Goal: Information Seeking & Learning: Learn about a topic

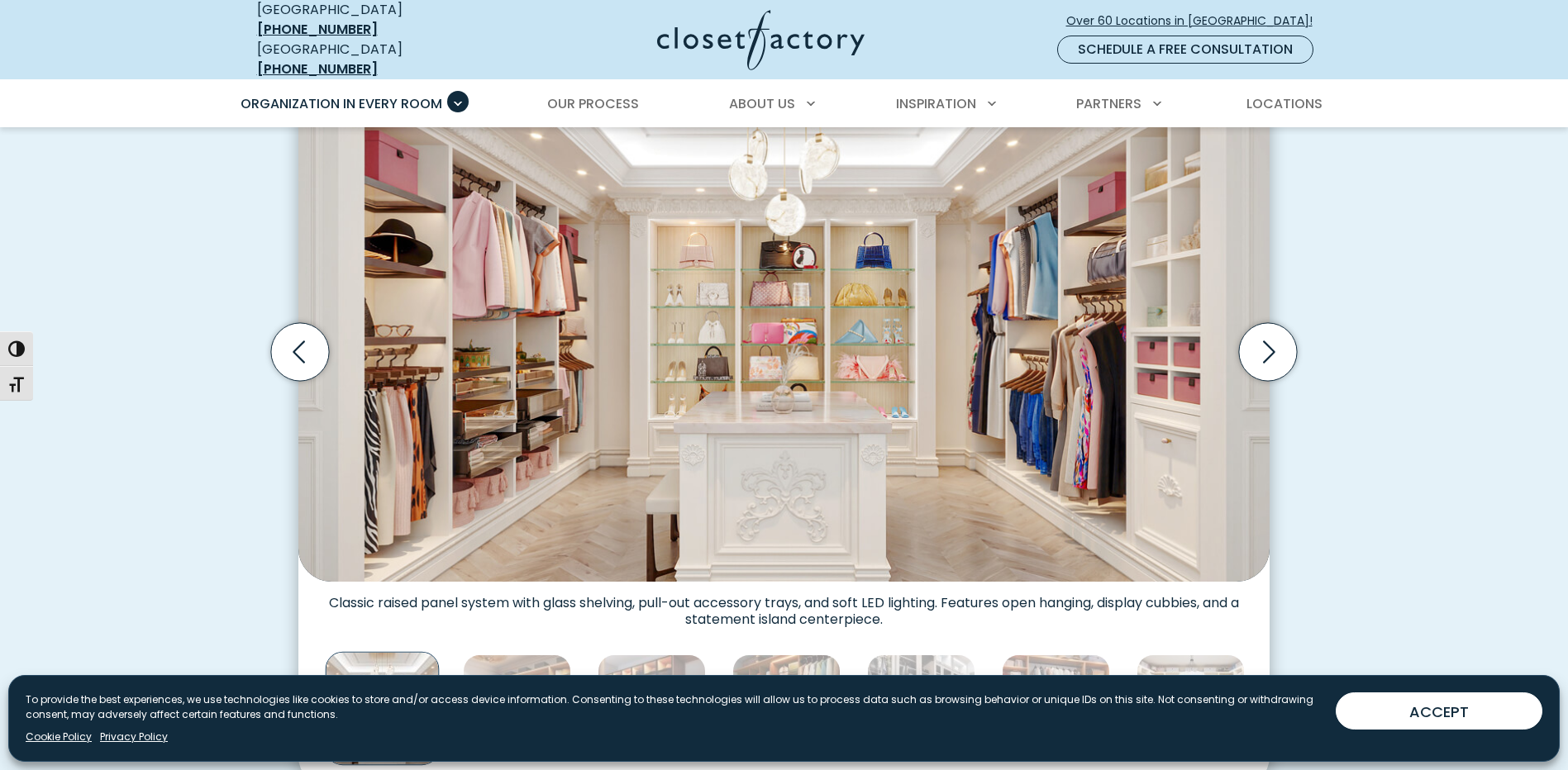
scroll to position [579, 0]
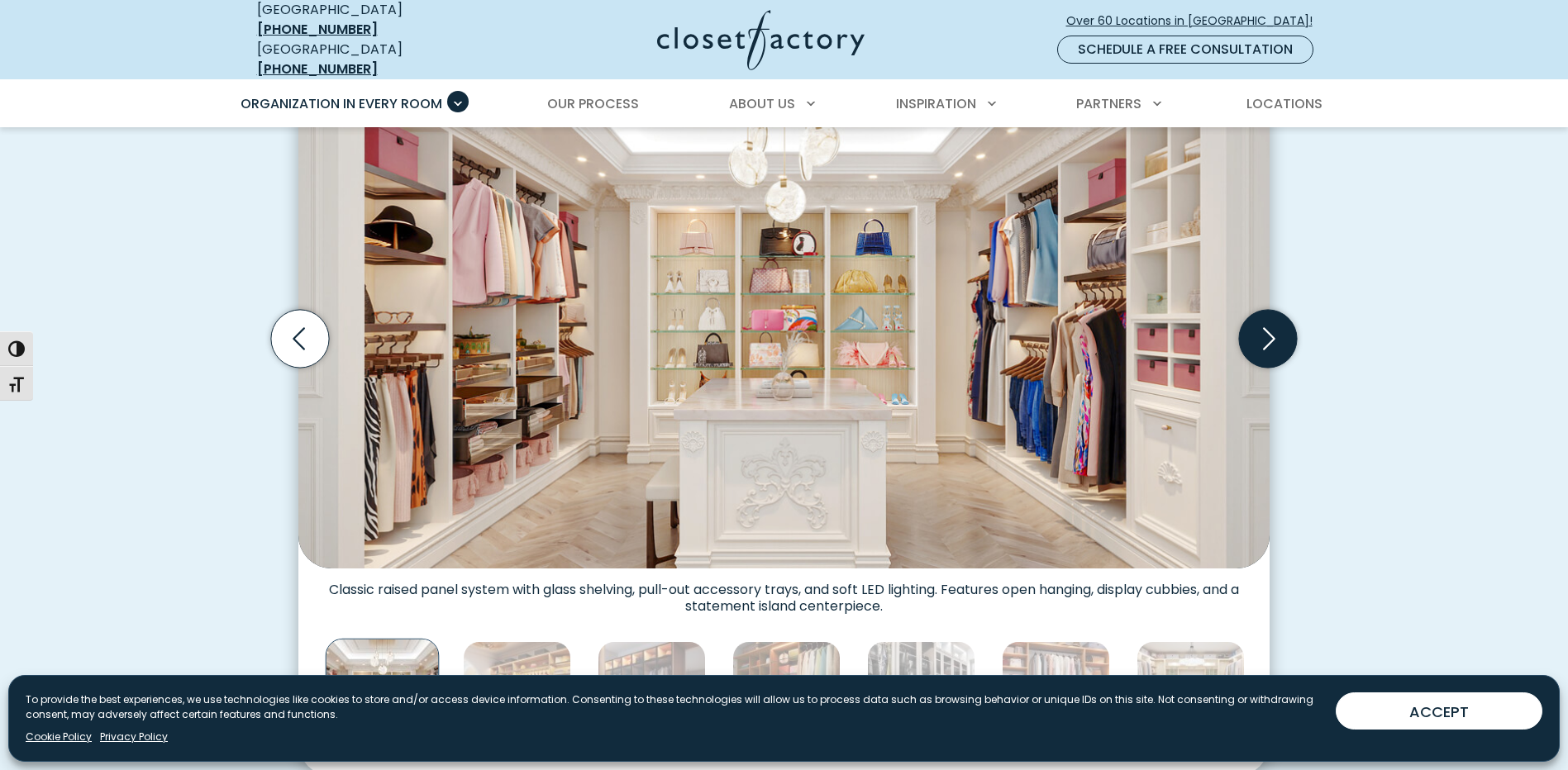
click at [1268, 327] on icon "Next slide" at bounding box center [1268, 339] width 58 height 58
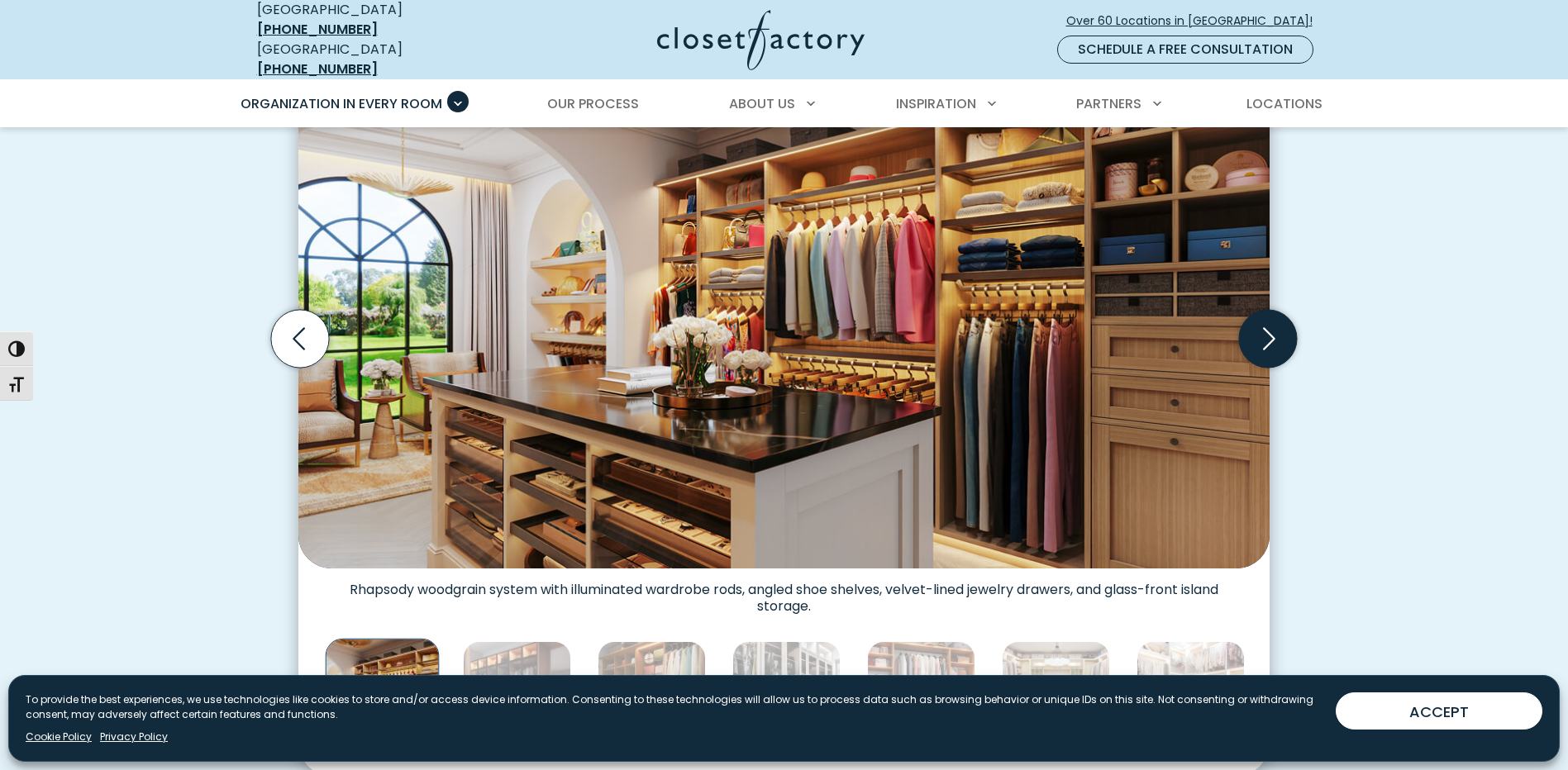
click at [1268, 327] on icon "Next slide" at bounding box center [1268, 339] width 58 height 58
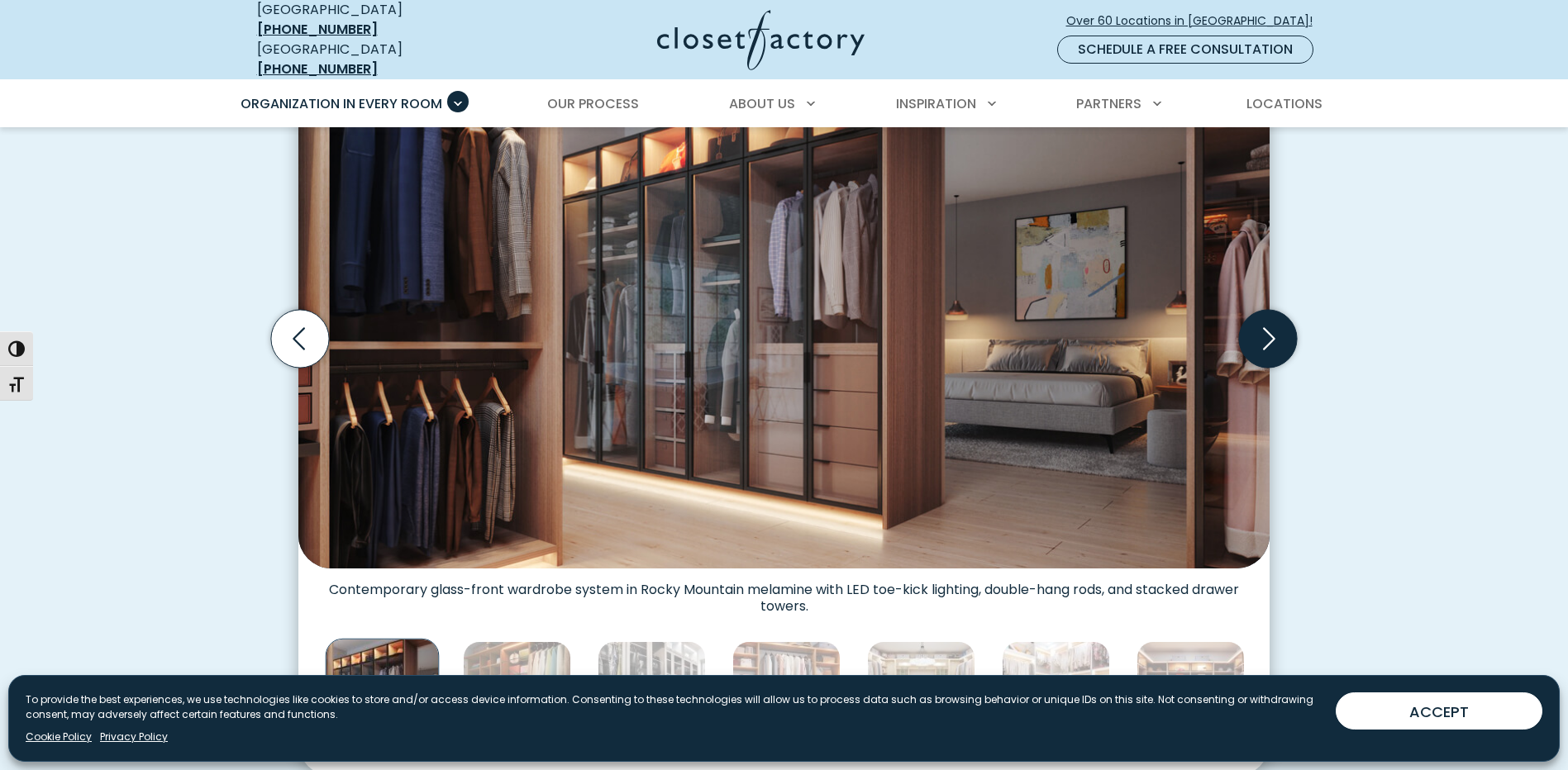
click at [1268, 327] on icon "Next slide" at bounding box center [1268, 339] width 58 height 58
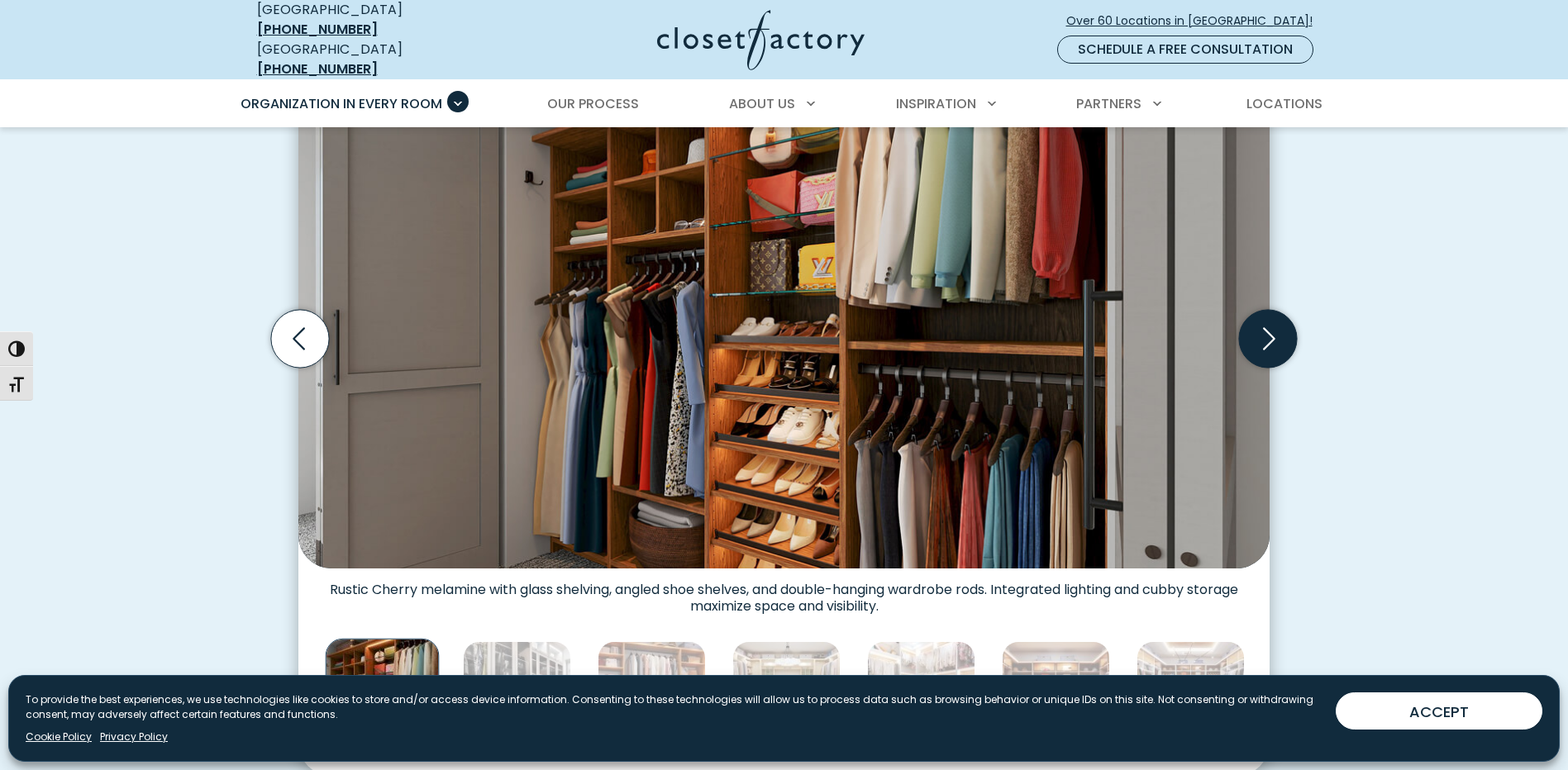
click at [1268, 327] on icon "Next slide" at bounding box center [1268, 339] width 58 height 58
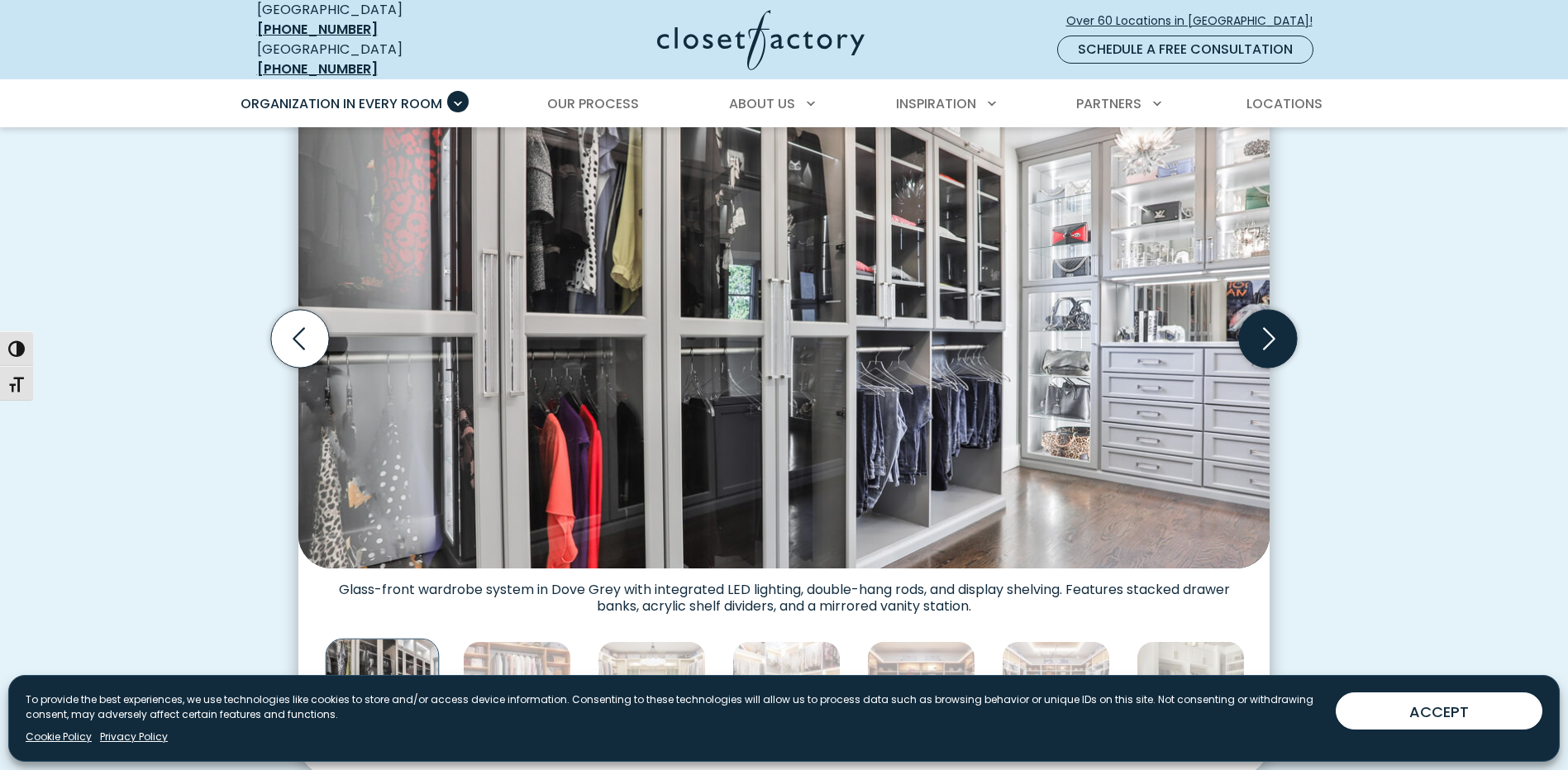
click at [1268, 327] on icon "Next slide" at bounding box center [1268, 339] width 58 height 58
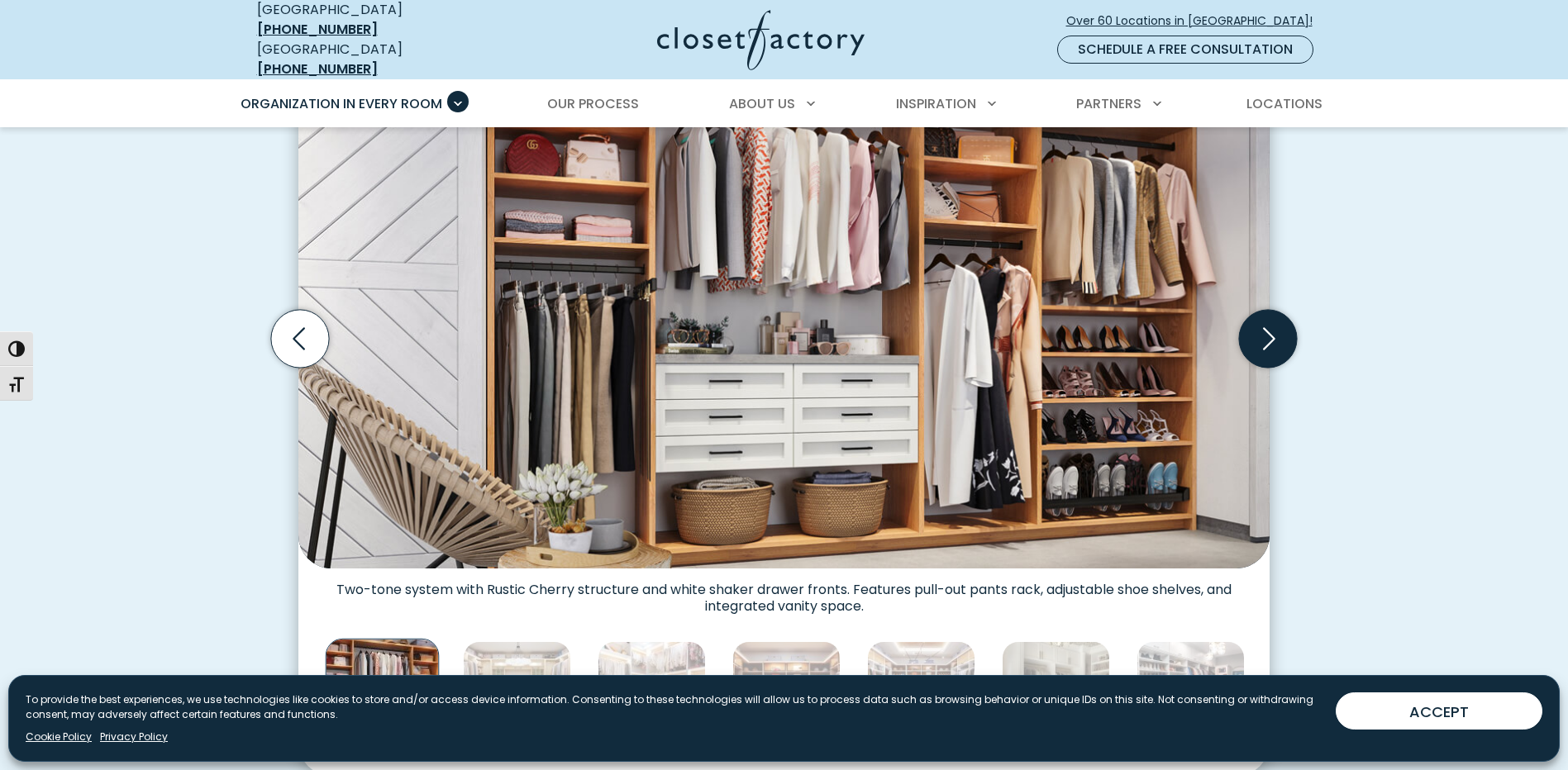
click at [1268, 327] on icon "Next slide" at bounding box center [1268, 339] width 58 height 58
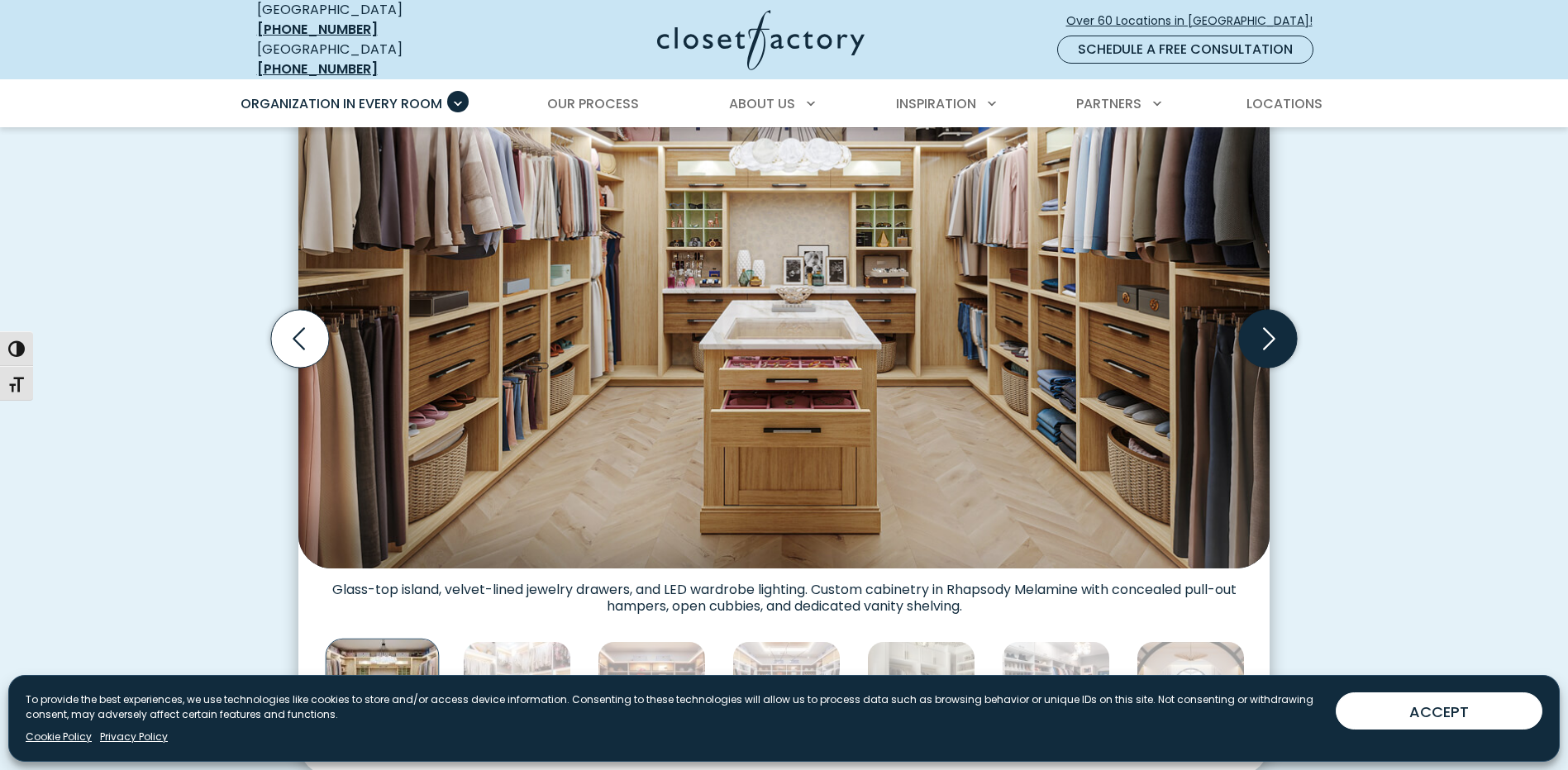
click at [1268, 327] on icon "Next slide" at bounding box center [1268, 339] width 58 height 58
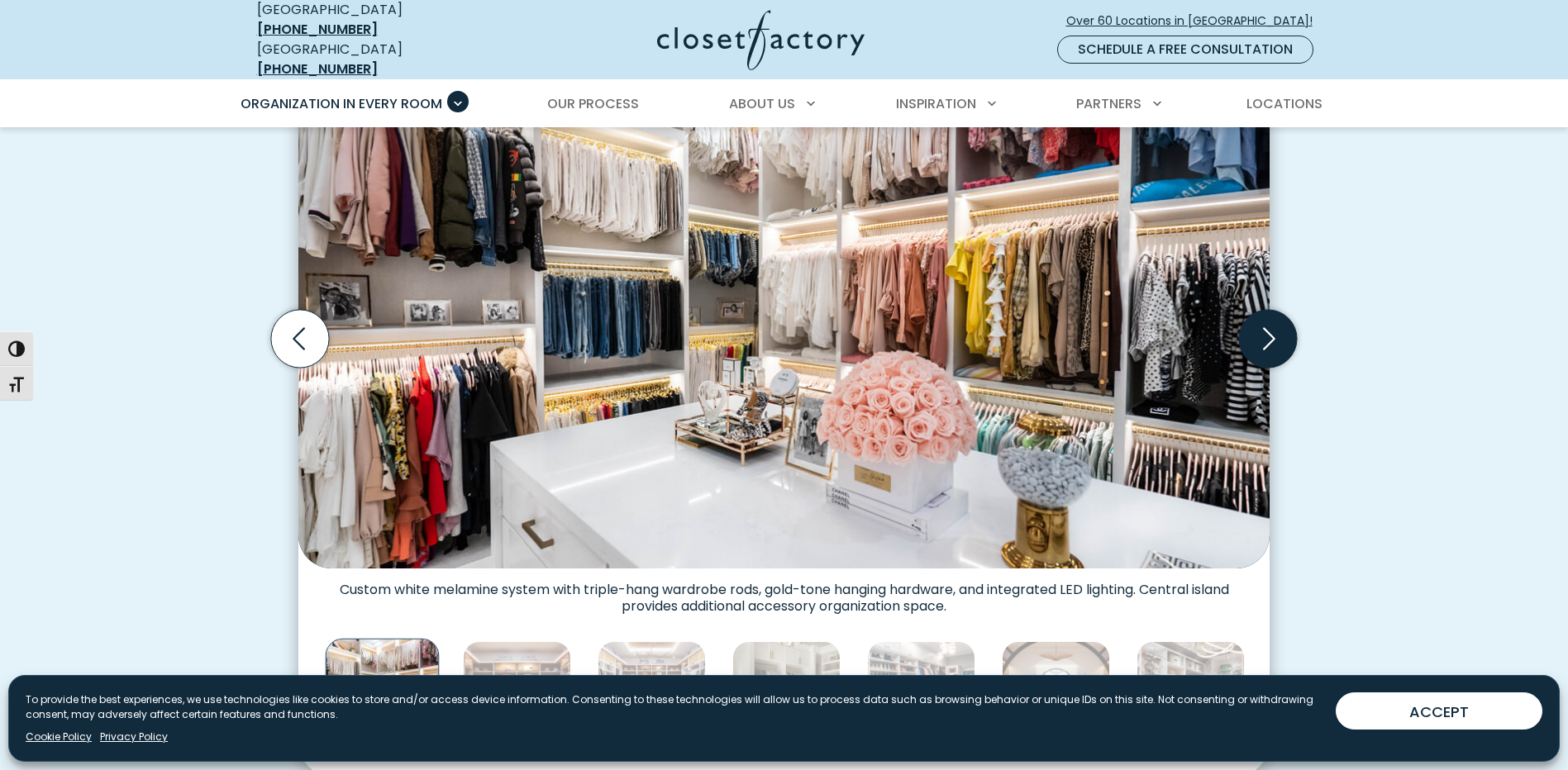
click at [1268, 327] on icon "Next slide" at bounding box center [1268, 339] width 58 height 58
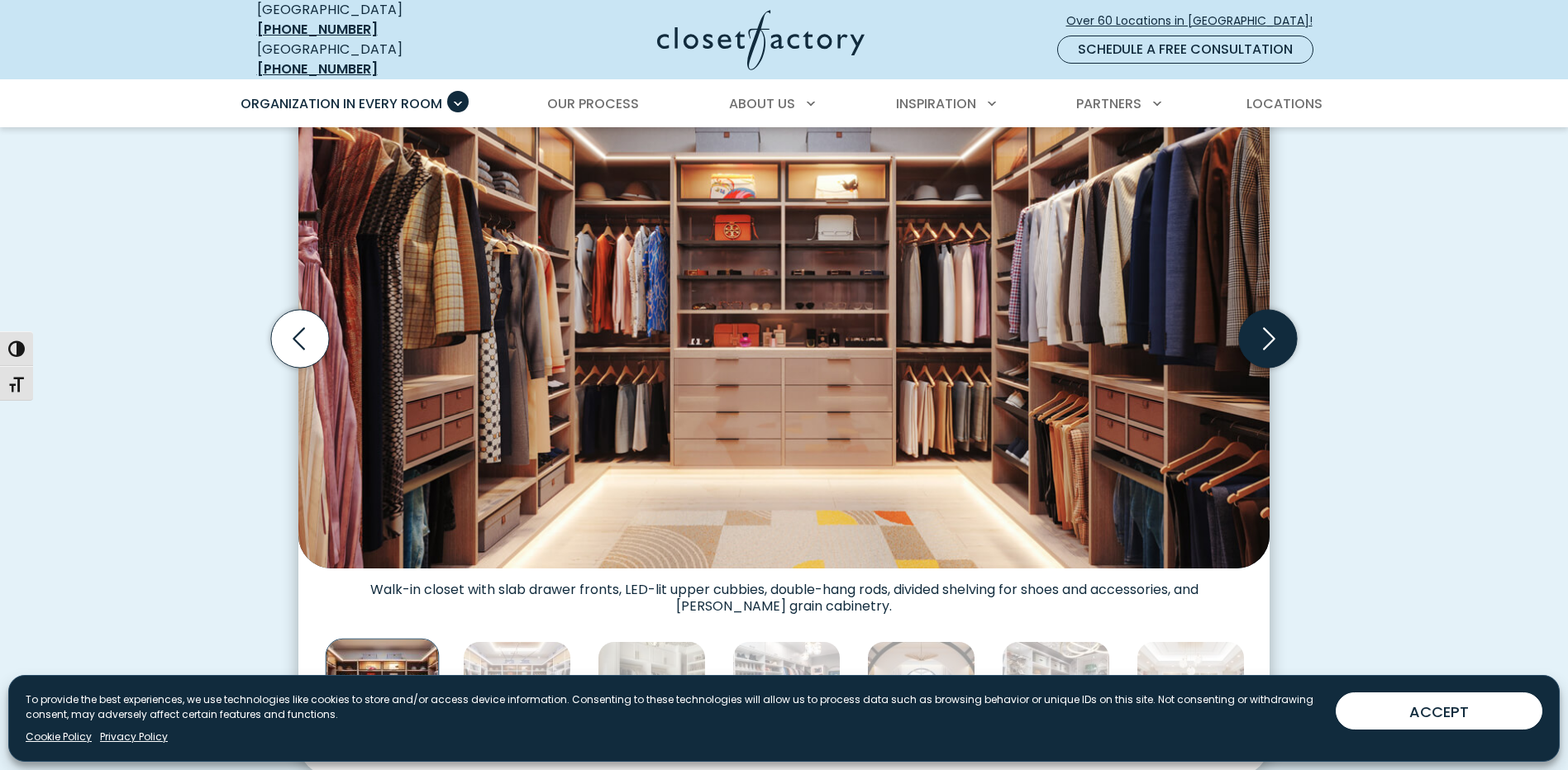
click at [1268, 327] on icon "Next slide" at bounding box center [1268, 339] width 58 height 58
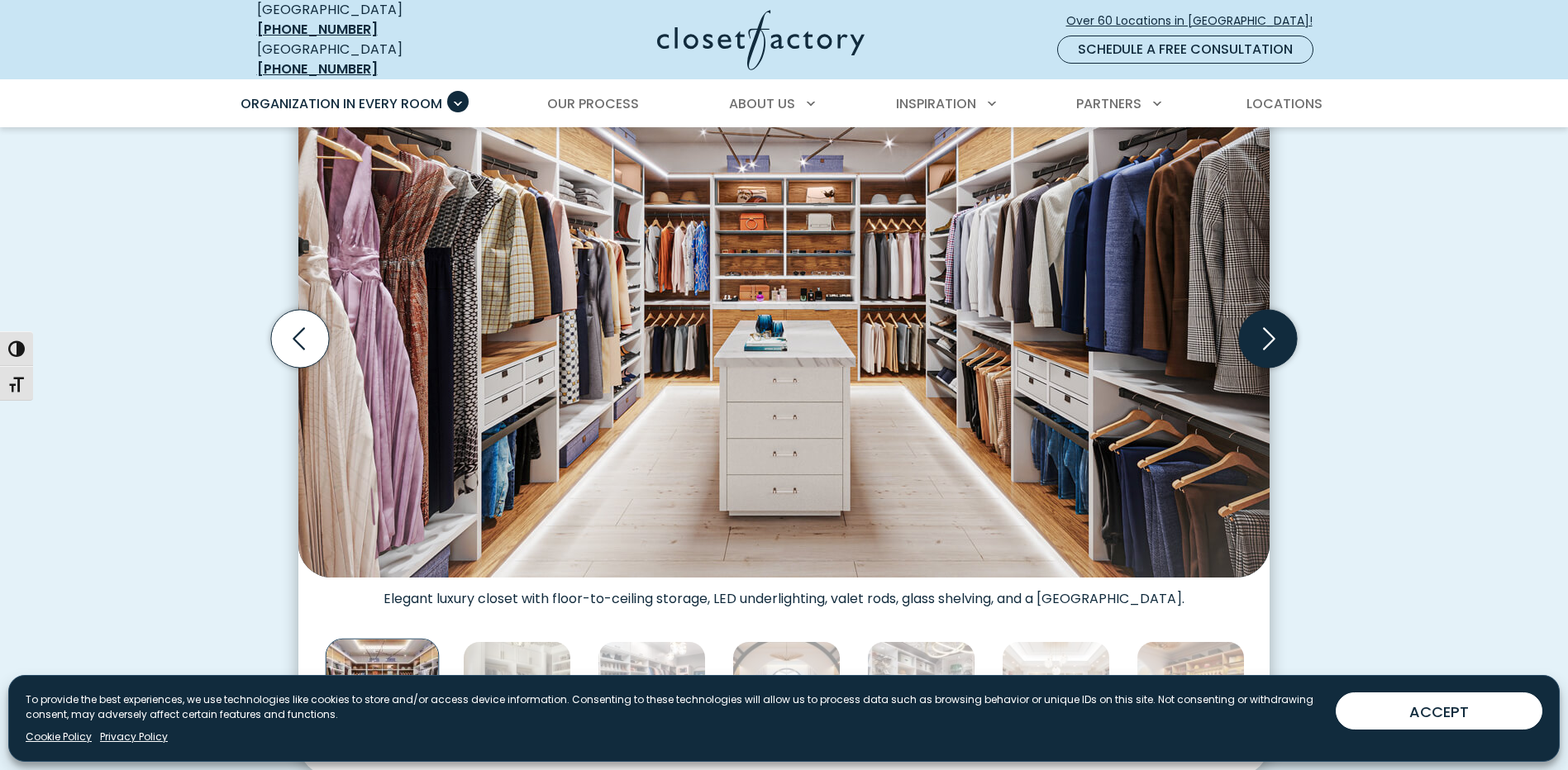
click at [1268, 327] on icon "Next slide" at bounding box center [1268, 339] width 58 height 58
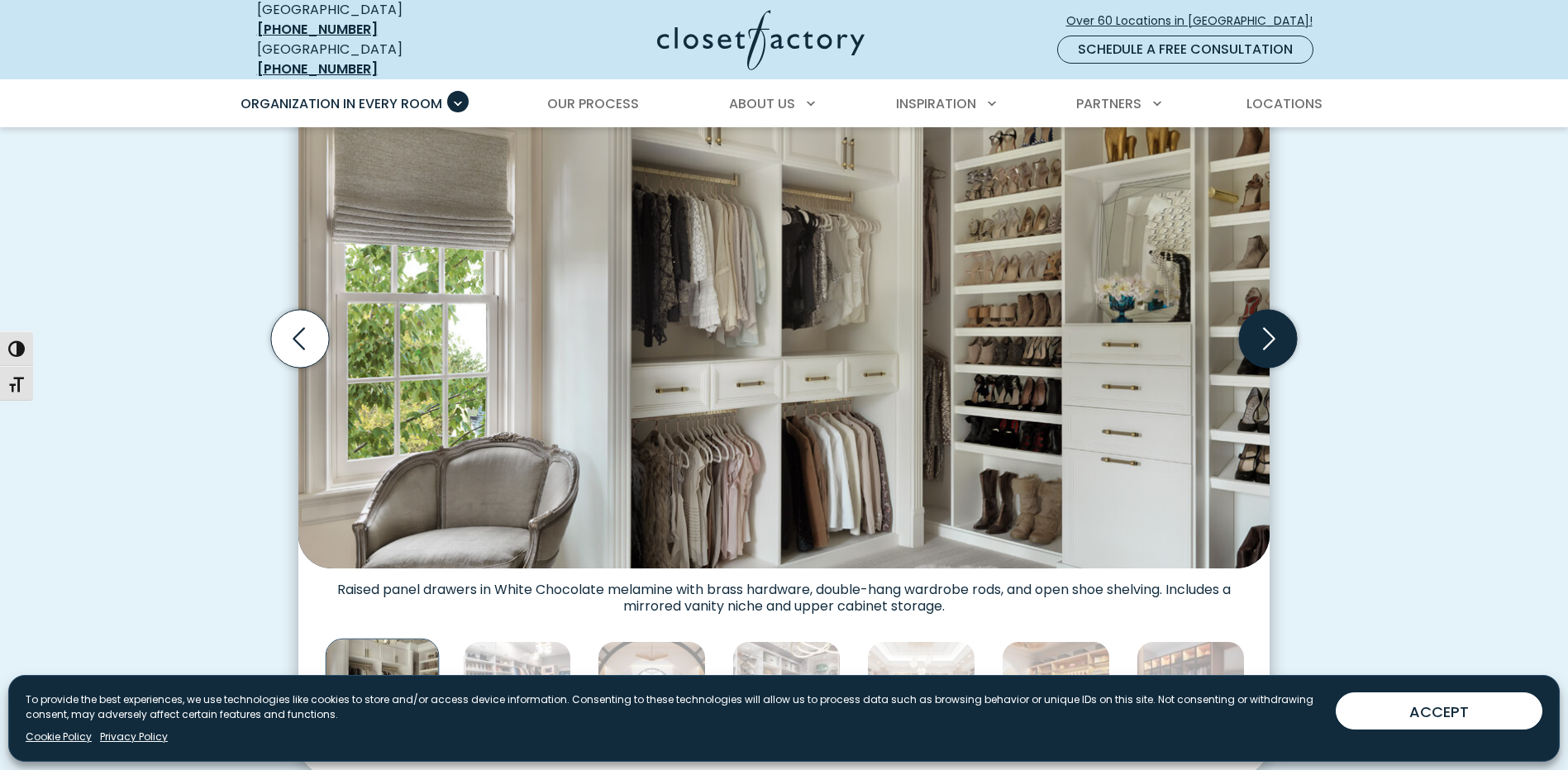
click at [1268, 327] on icon "Next slide" at bounding box center [1268, 339] width 58 height 58
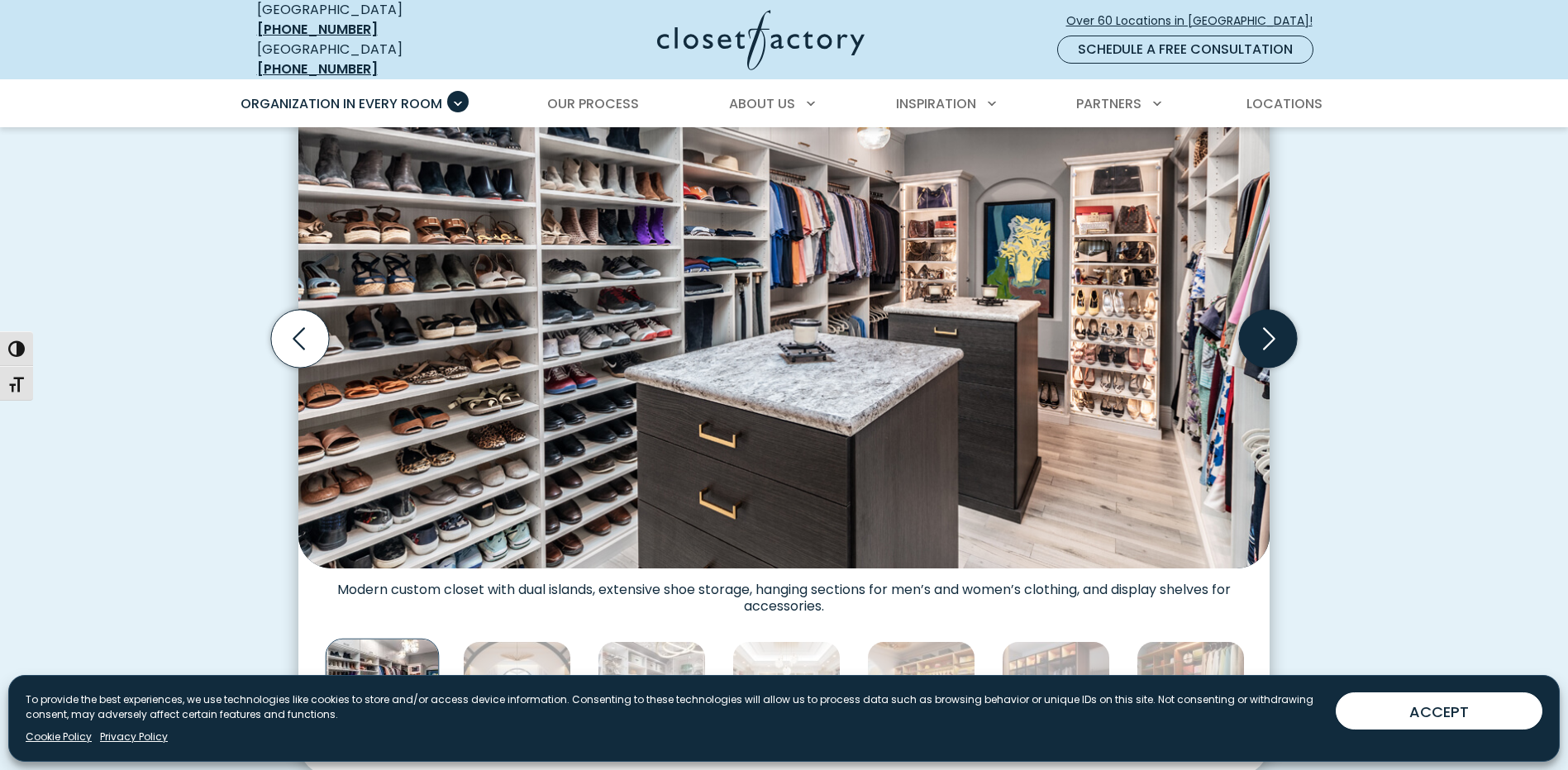
click at [1268, 327] on icon "Next slide" at bounding box center [1268, 339] width 58 height 58
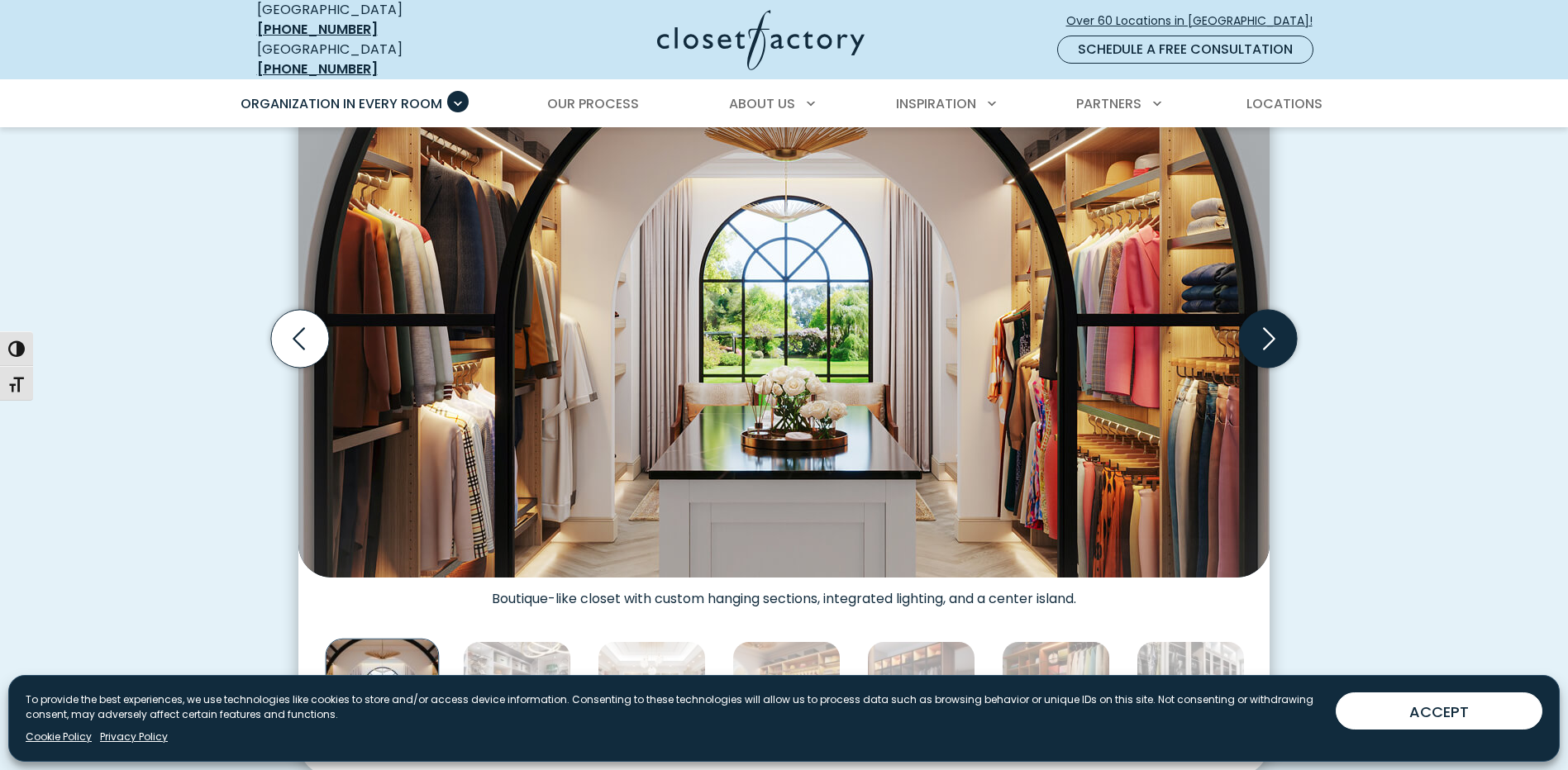
click at [1268, 327] on icon "Next slide" at bounding box center [1268, 339] width 58 height 58
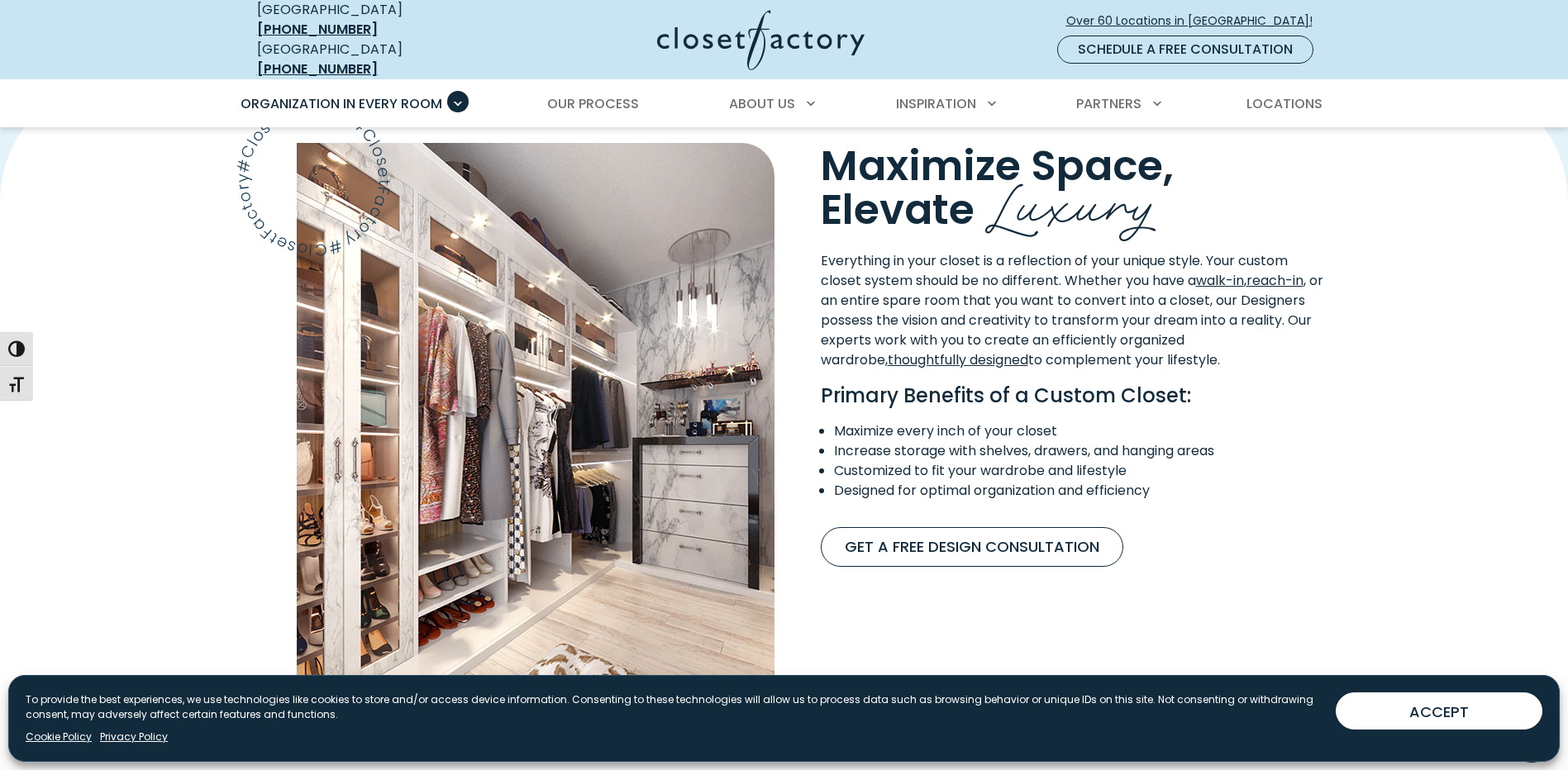
scroll to position [1322, 0]
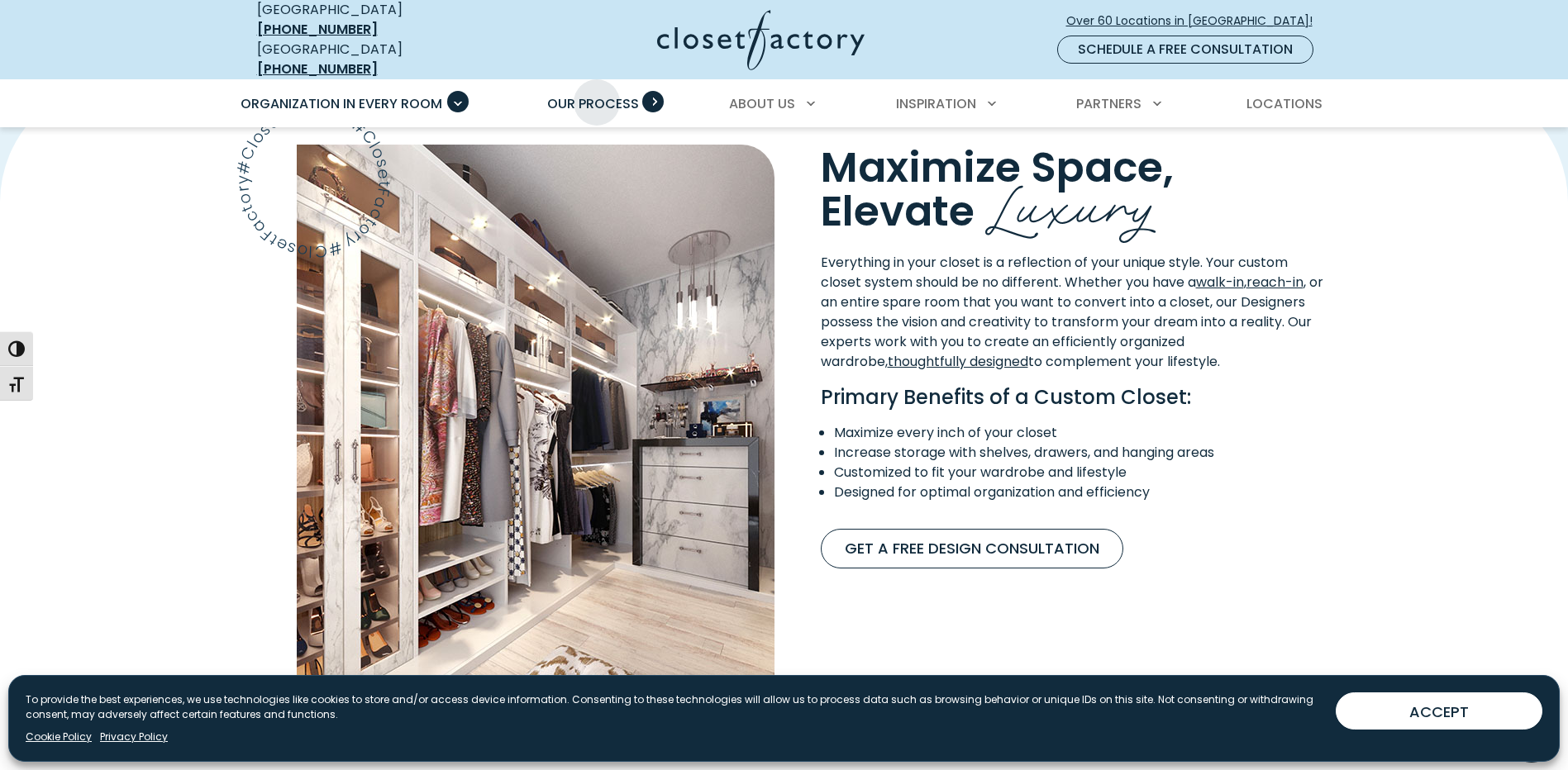
click at [597, 94] on span "Our Process" at bounding box center [592, 103] width 92 height 19
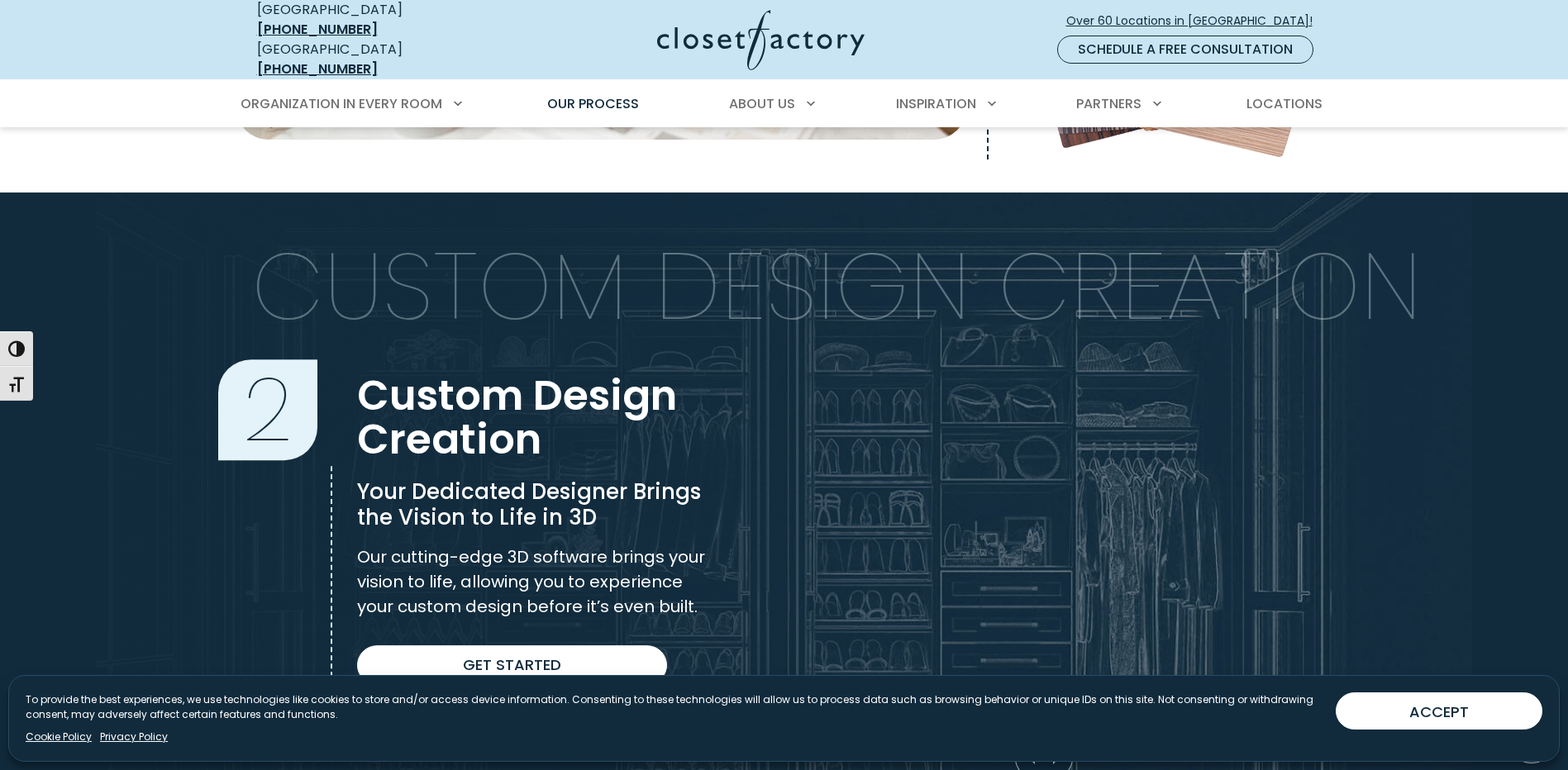
scroll to position [365, 0]
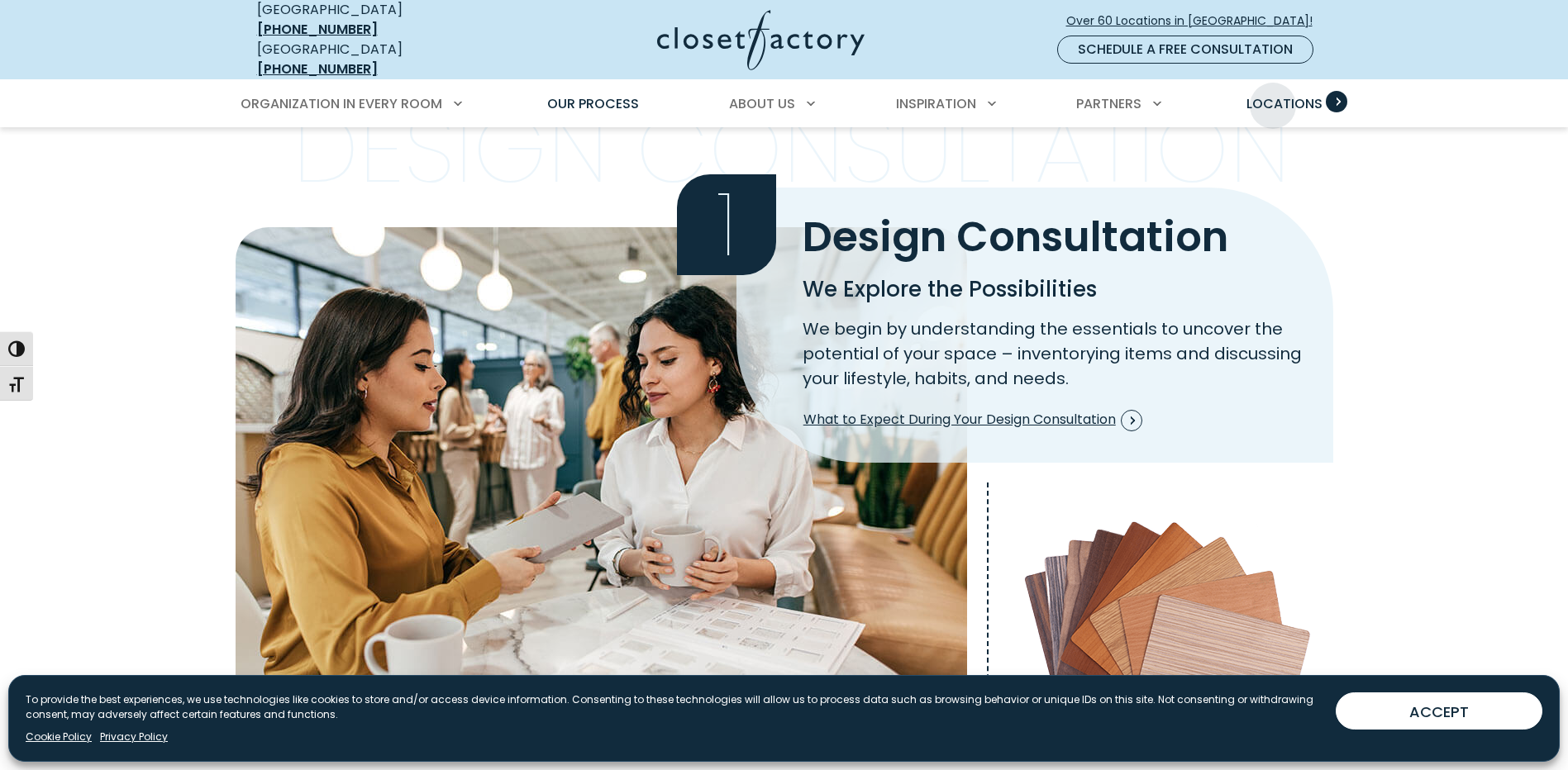
click at [1272, 94] on span "Locations" at bounding box center [1284, 103] width 76 height 19
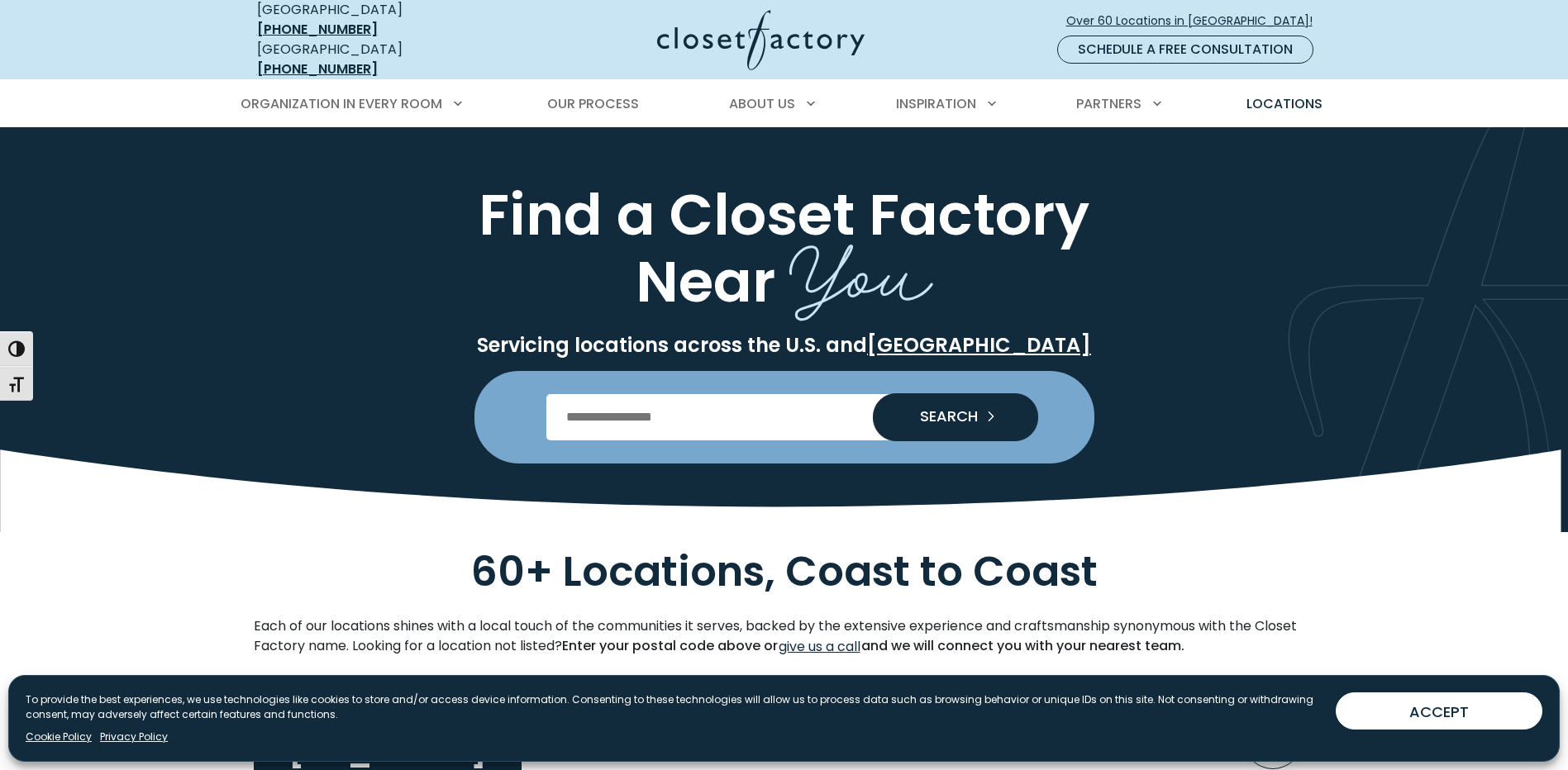
click at [740, 405] on input "Enter Postal Code" at bounding box center [784, 417] width 475 height 46
type input "*****"
click at [959, 409] on span "SEARCH" at bounding box center [942, 416] width 71 height 15
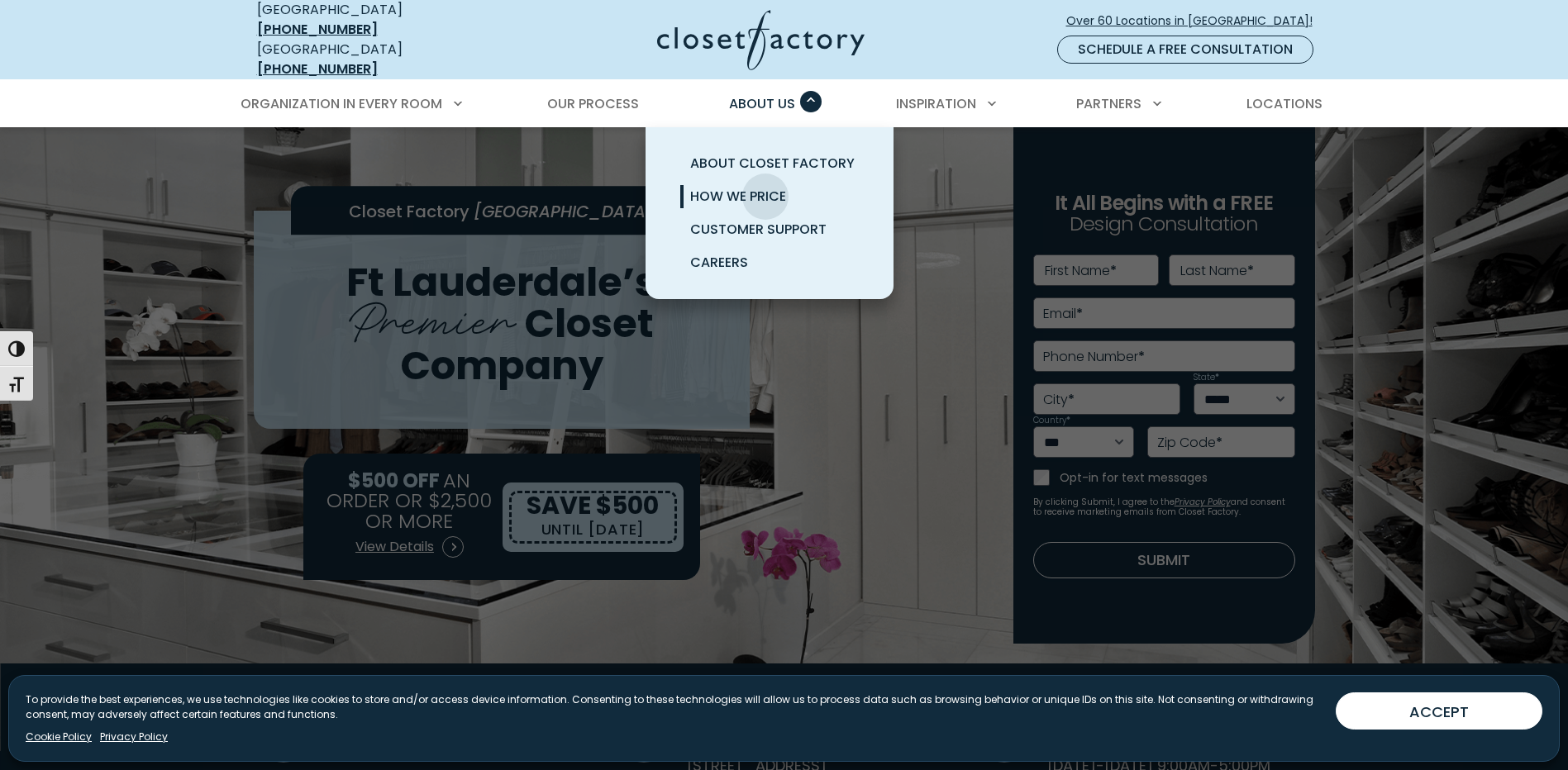
click at [765, 187] on span "How We Price" at bounding box center [738, 196] width 96 height 19
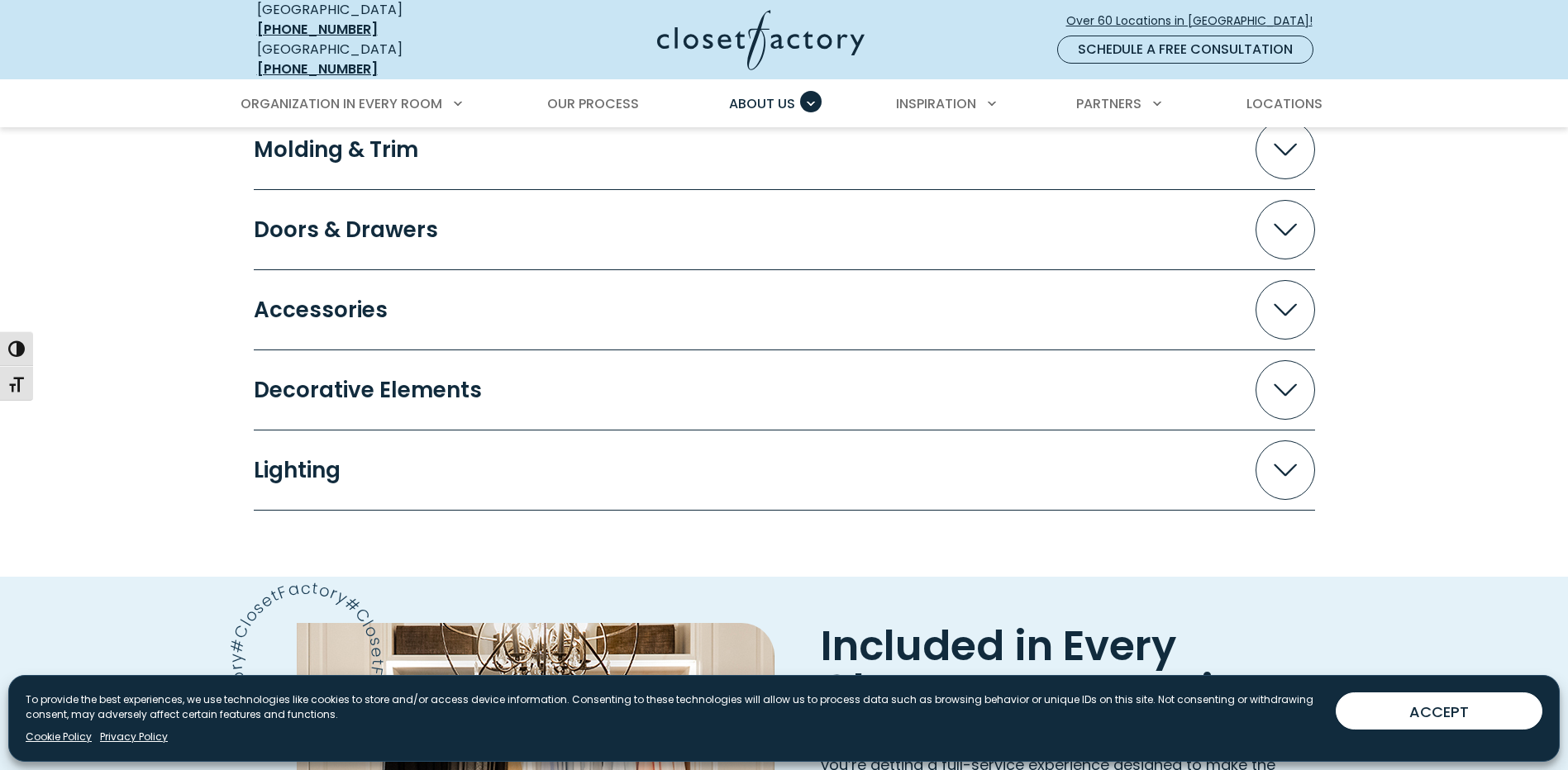
scroll to position [1983, 0]
